Goal: Task Accomplishment & Management: Use online tool/utility

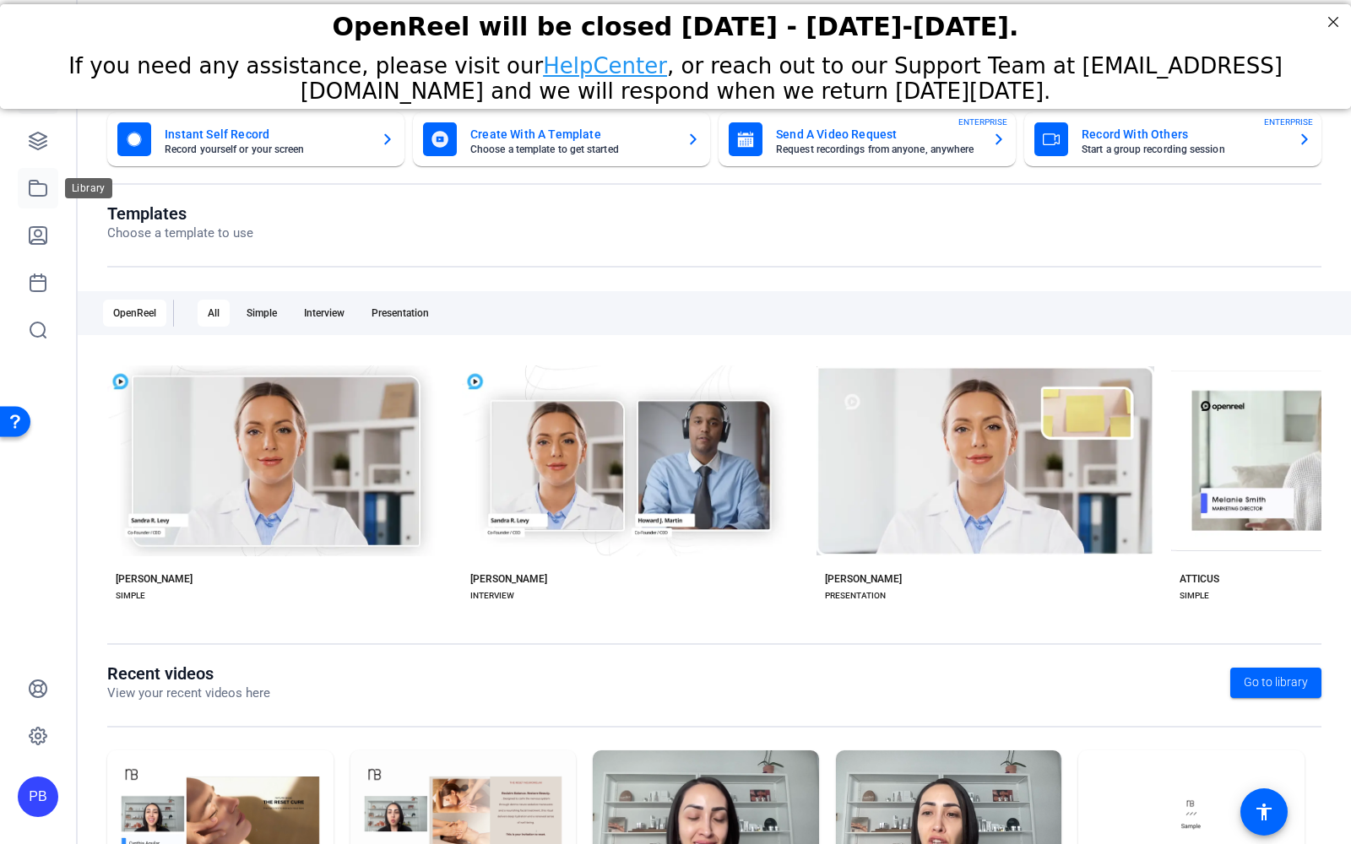
click at [42, 189] on icon at bounding box center [38, 188] width 20 height 20
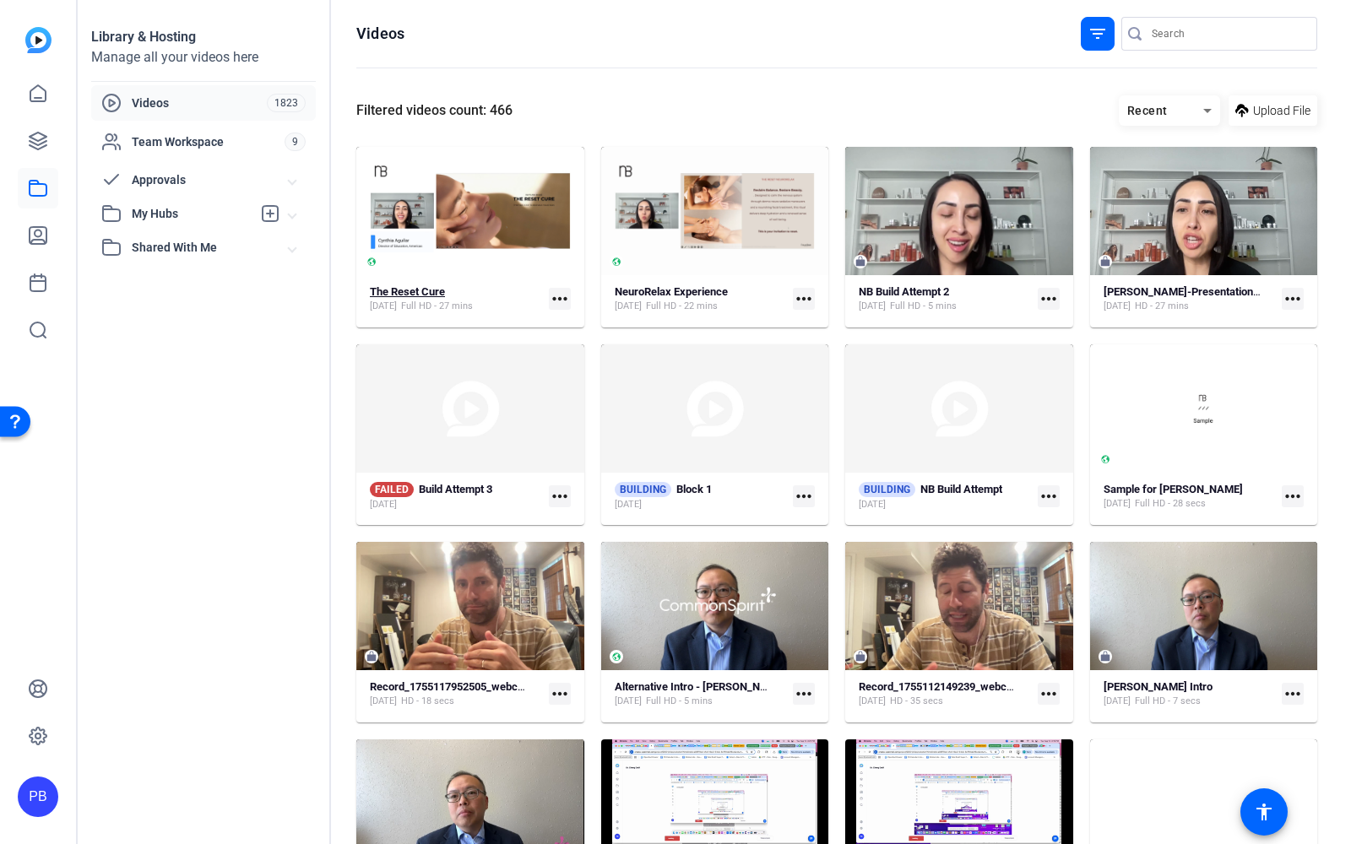
click at [423, 294] on strong "The Reset Cure" at bounding box center [407, 291] width 75 height 13
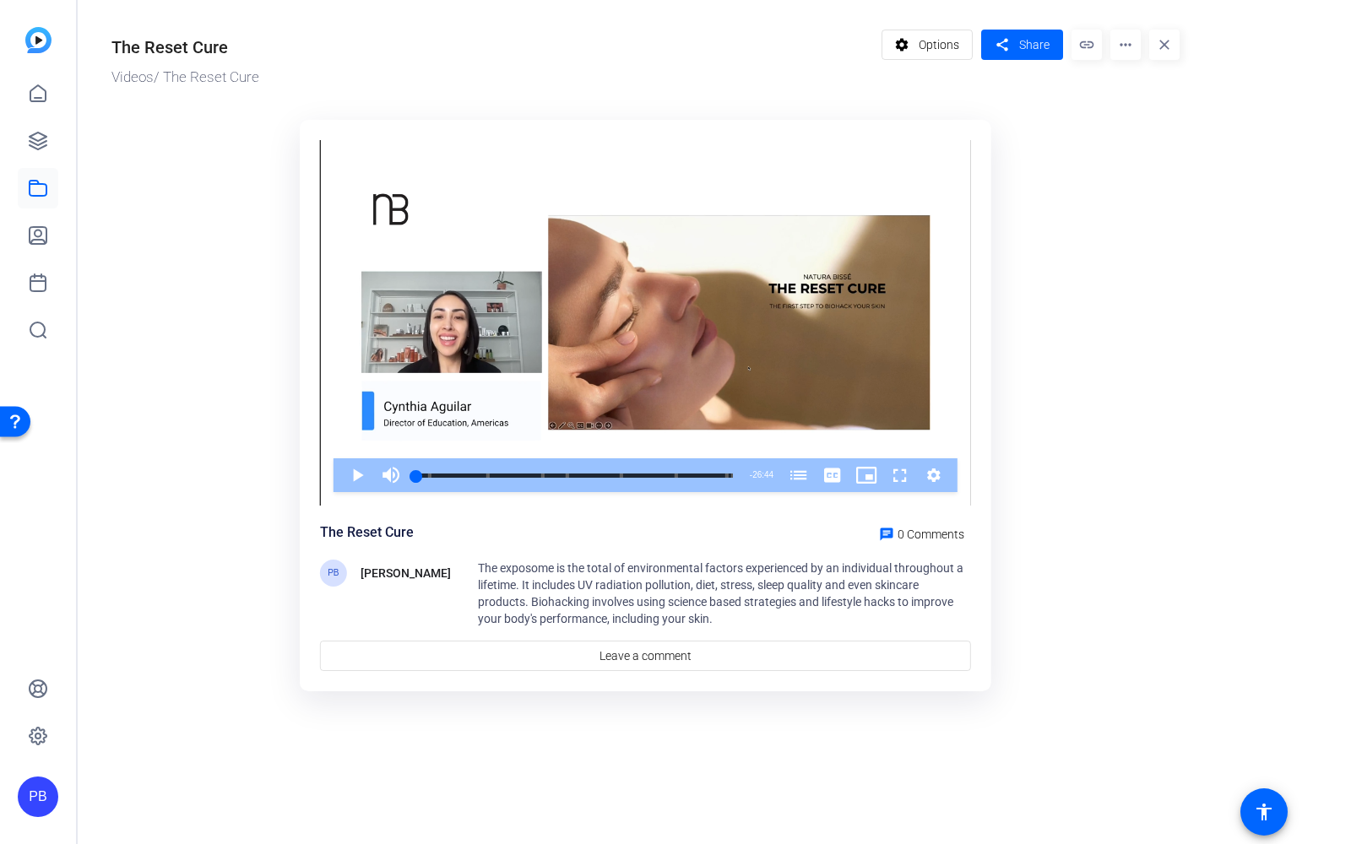
click at [1123, 46] on mat-icon "more_horiz" at bounding box center [1125, 45] width 30 height 30
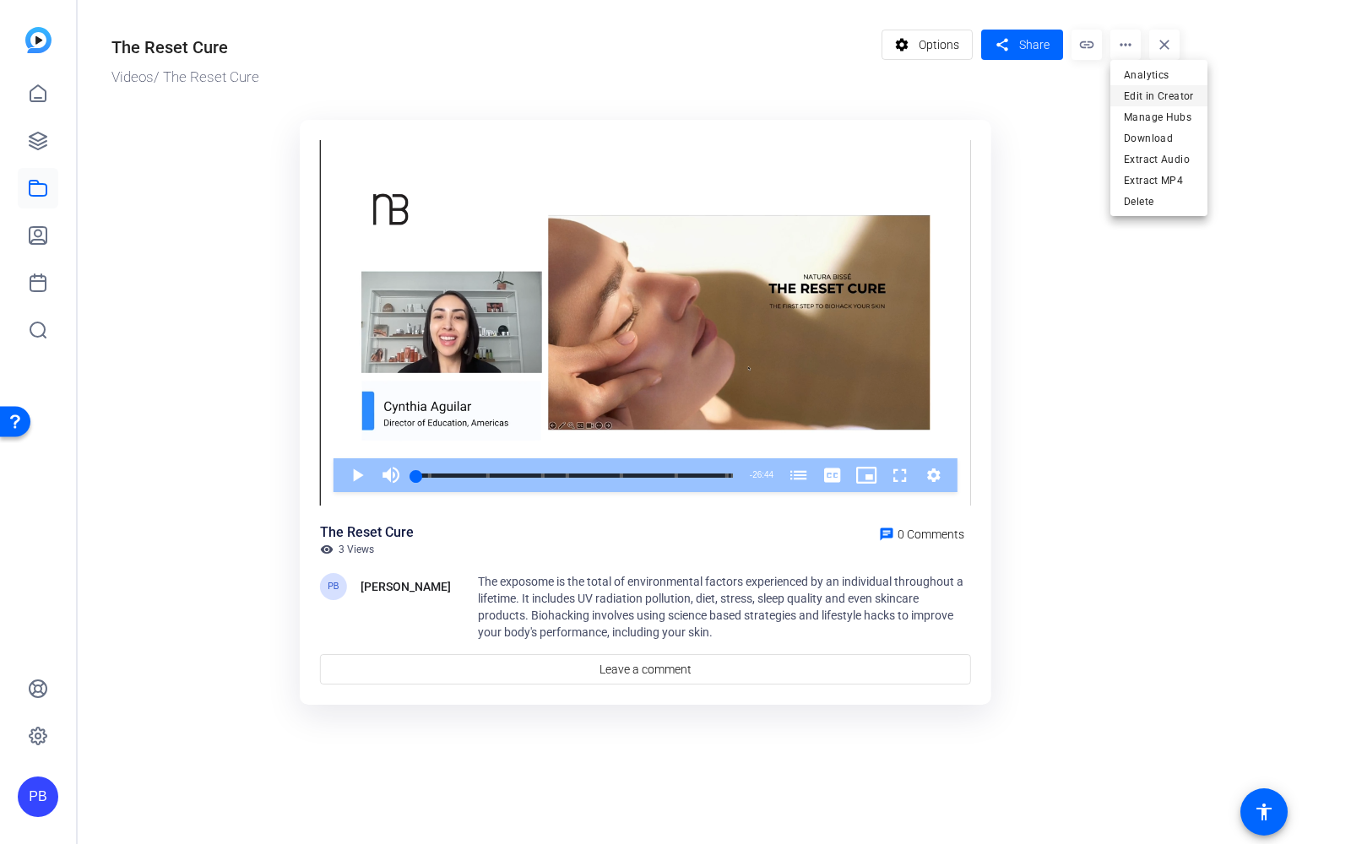
click at [1143, 96] on span "Edit in Creator" at bounding box center [1159, 95] width 70 height 20
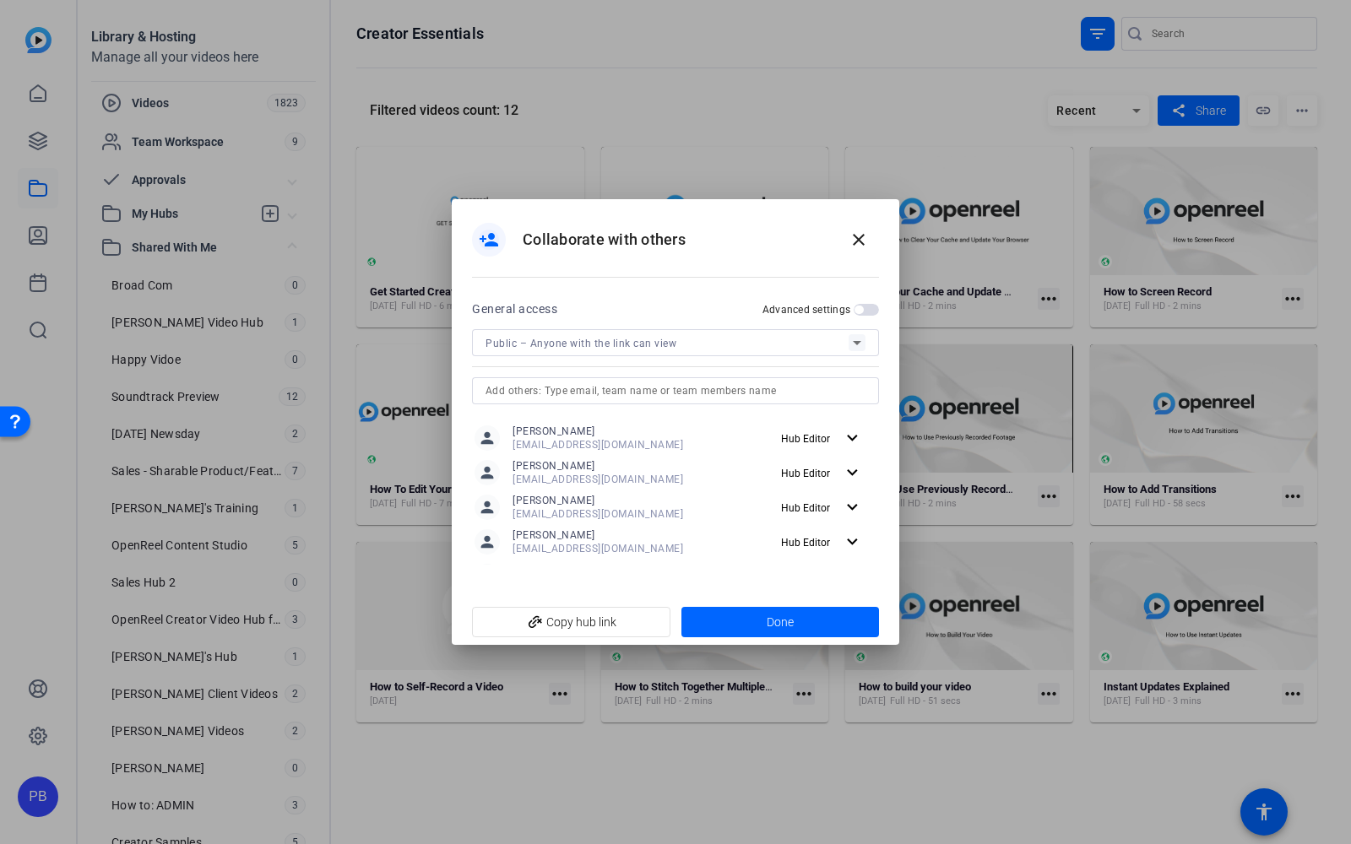
click at [35, 191] on div at bounding box center [675, 422] width 1351 height 844
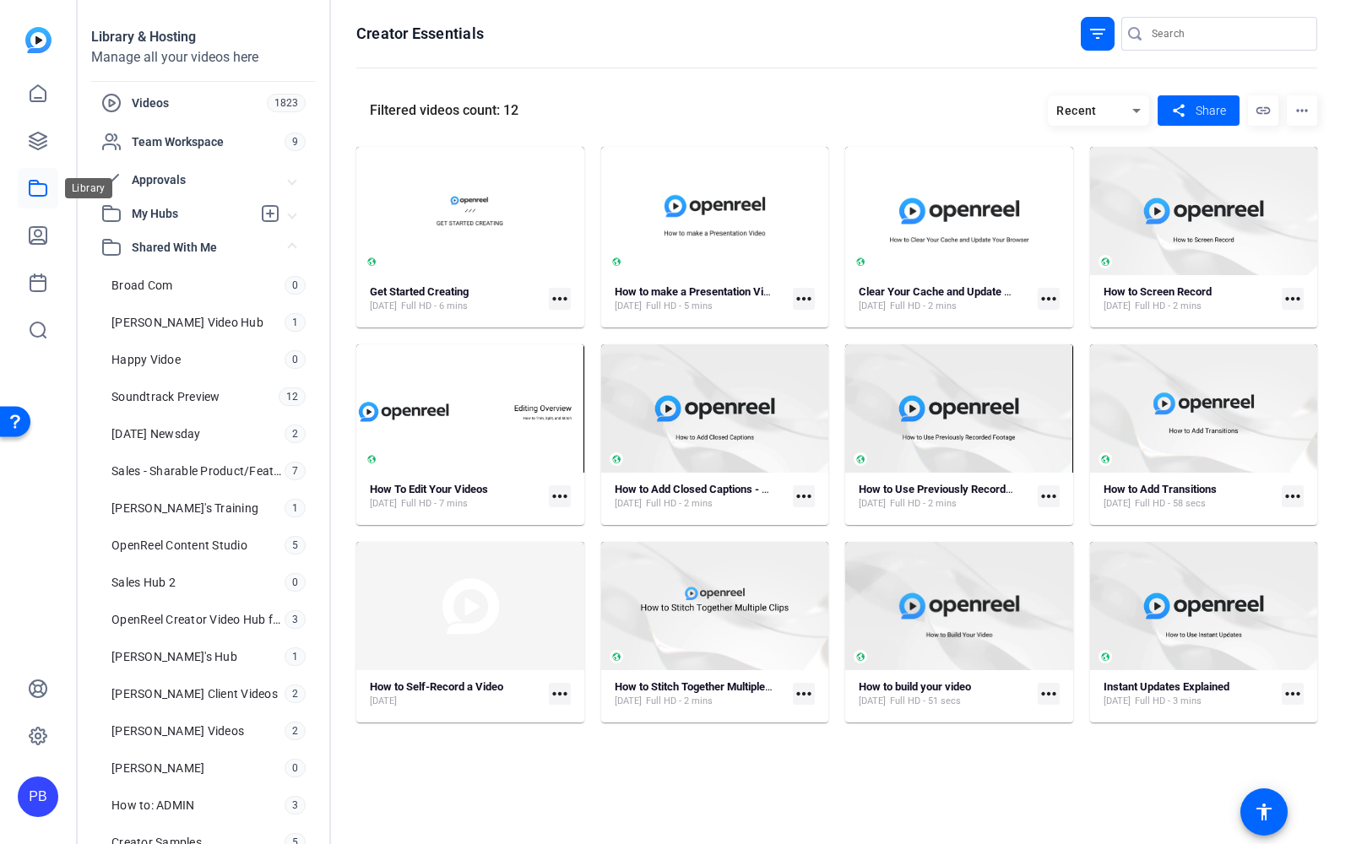
click at [35, 190] on icon at bounding box center [38, 188] width 20 height 20
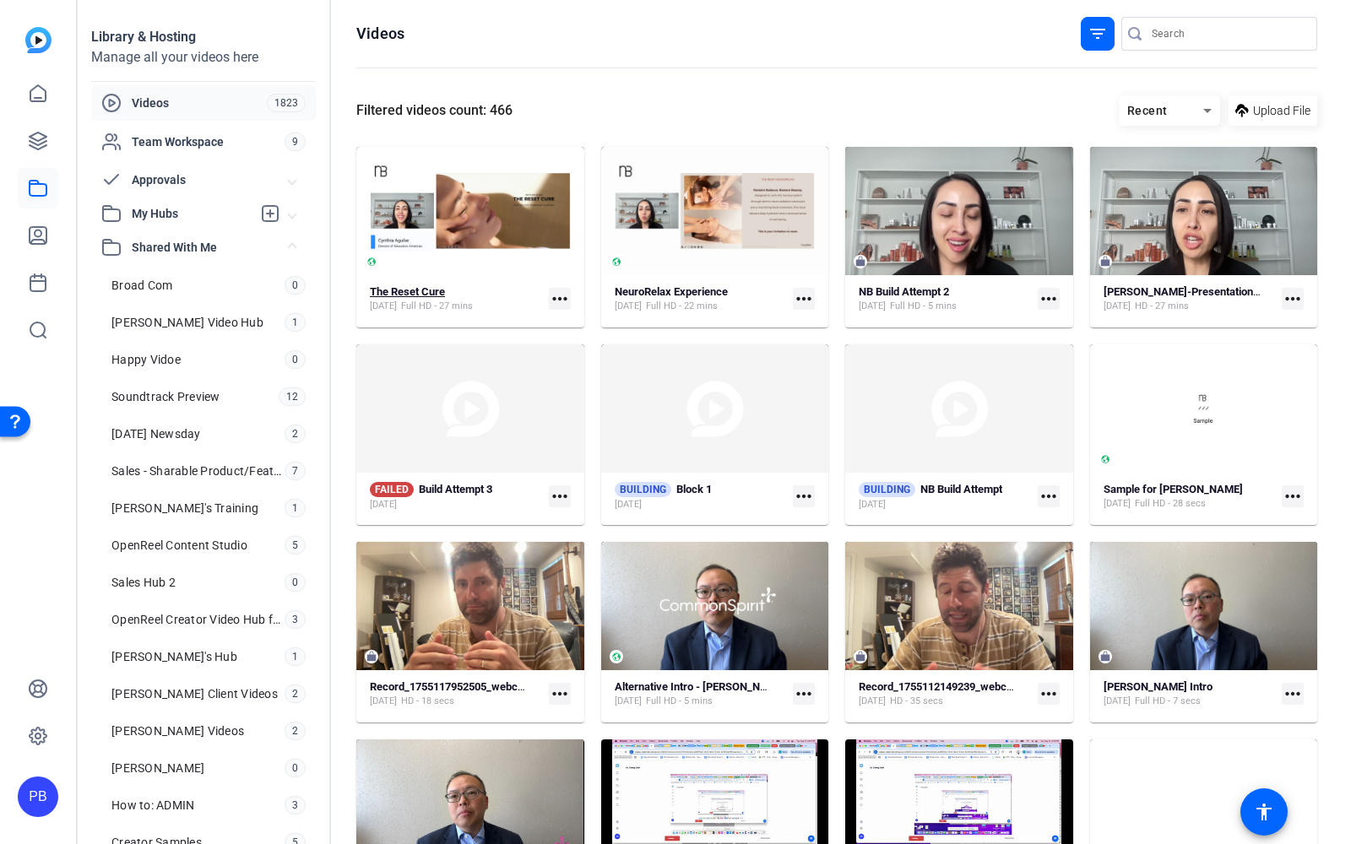
click at [432, 291] on strong "The Reset Cure" at bounding box center [407, 291] width 75 height 13
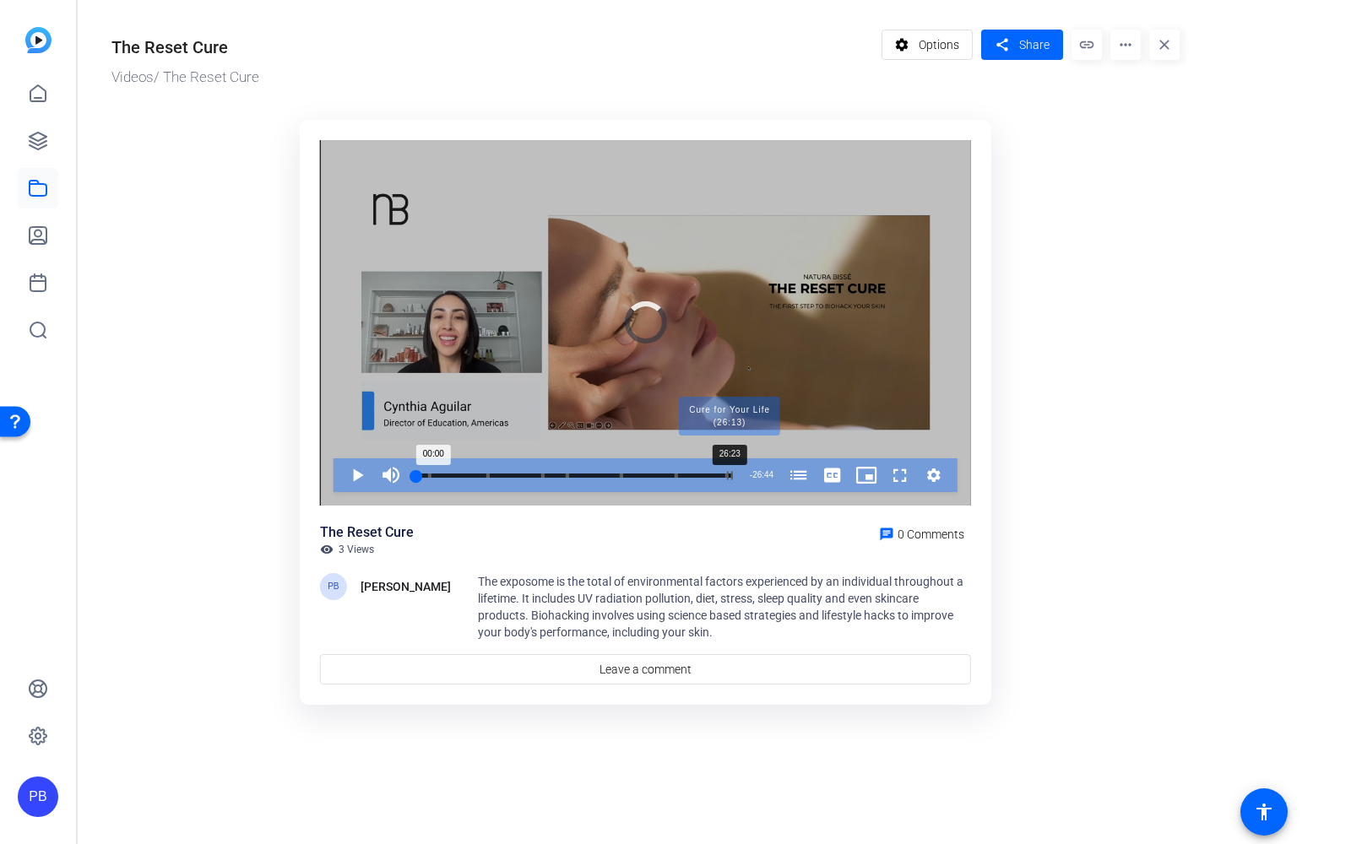
click at [727, 475] on div "Progress Bar" at bounding box center [729, 475] width 6 height 8
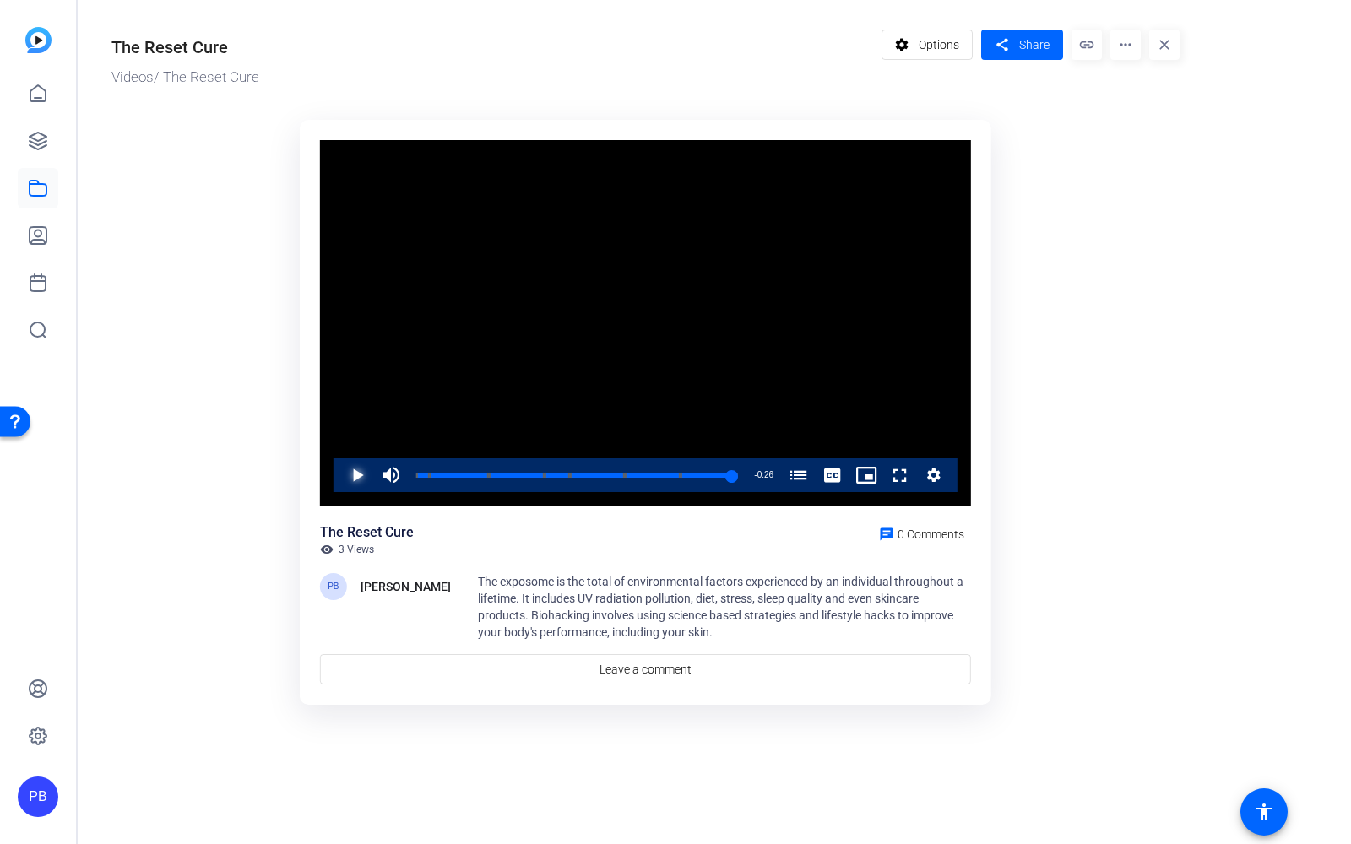
click at [340, 477] on span "Video Player" at bounding box center [340, 476] width 0 height 34
click at [45, 188] on icon at bounding box center [38, 188] width 20 height 20
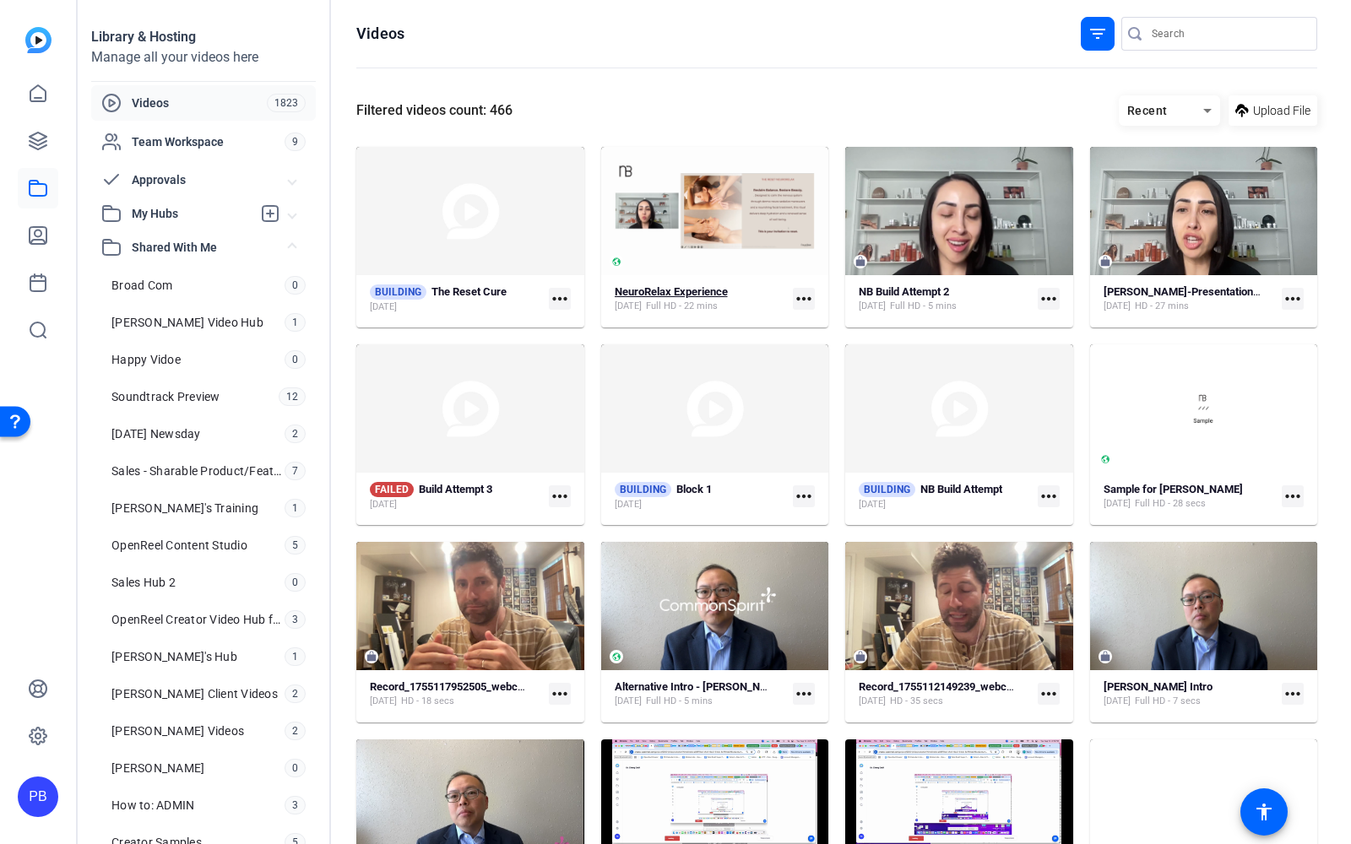
click at [667, 293] on strong "NeuroRelax Experience" at bounding box center [671, 291] width 113 height 13
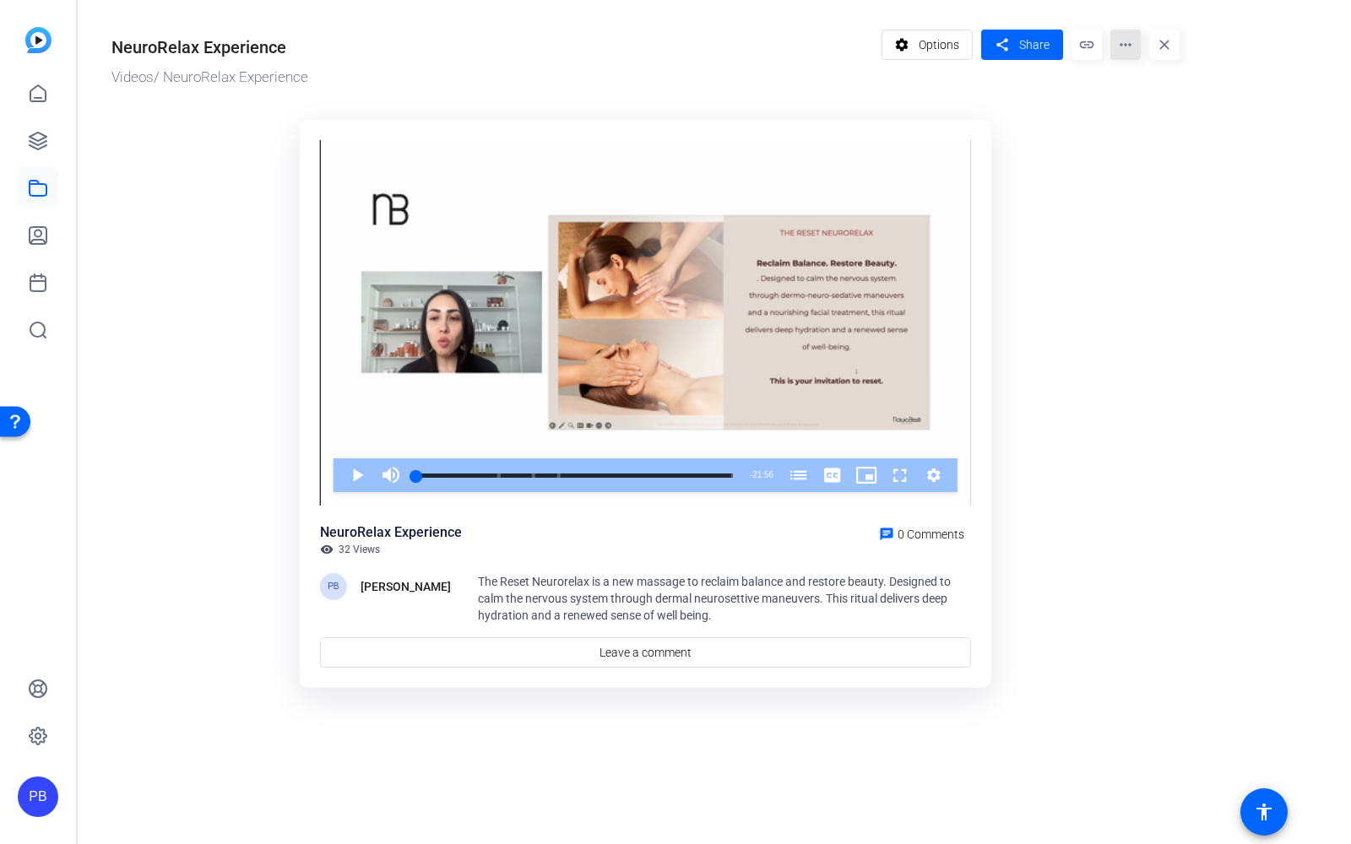
click at [1127, 39] on mat-icon "more_horiz" at bounding box center [1125, 45] width 30 height 30
click at [1153, 93] on span "Edit in Creator" at bounding box center [1159, 95] width 70 height 20
